Goal: Navigation & Orientation: Find specific page/section

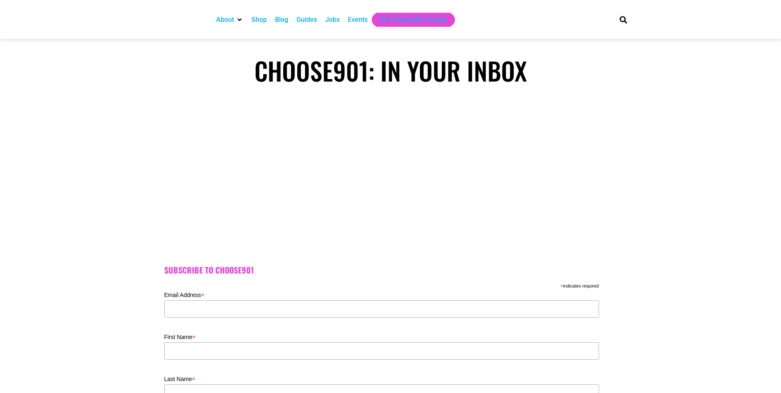
click at [223, 18] on div "About" at bounding box center [225, 20] width 18 height 10
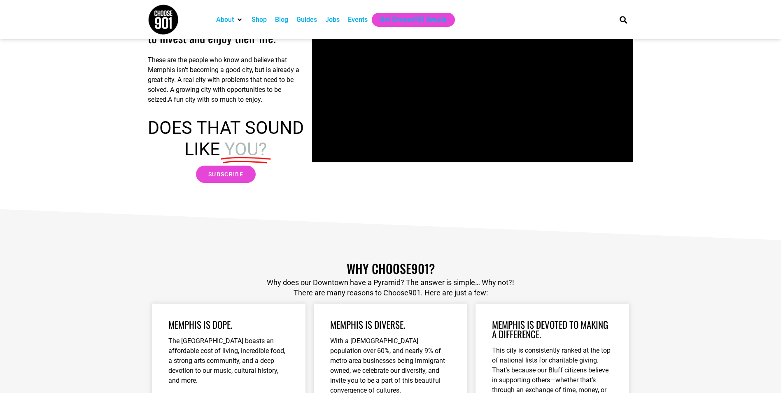
scroll to position [82, 0]
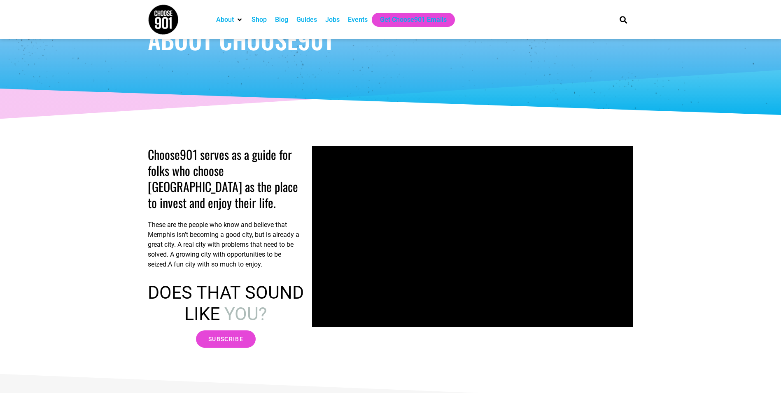
click at [309, 21] on div "Guides" at bounding box center [306, 20] width 21 height 10
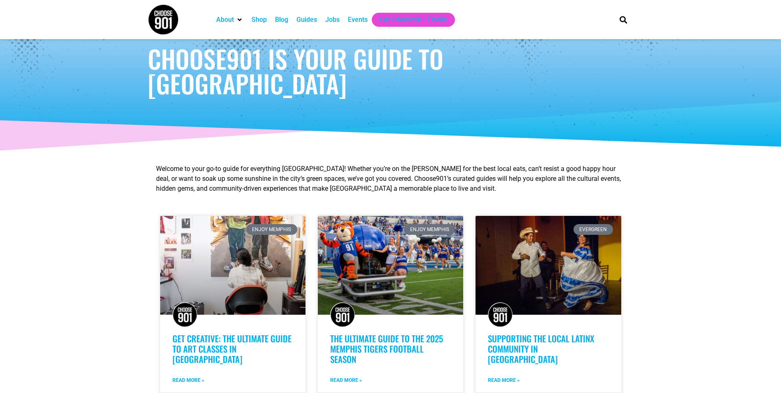
scroll to position [41, 0]
